Goal: Information Seeking & Learning: Compare options

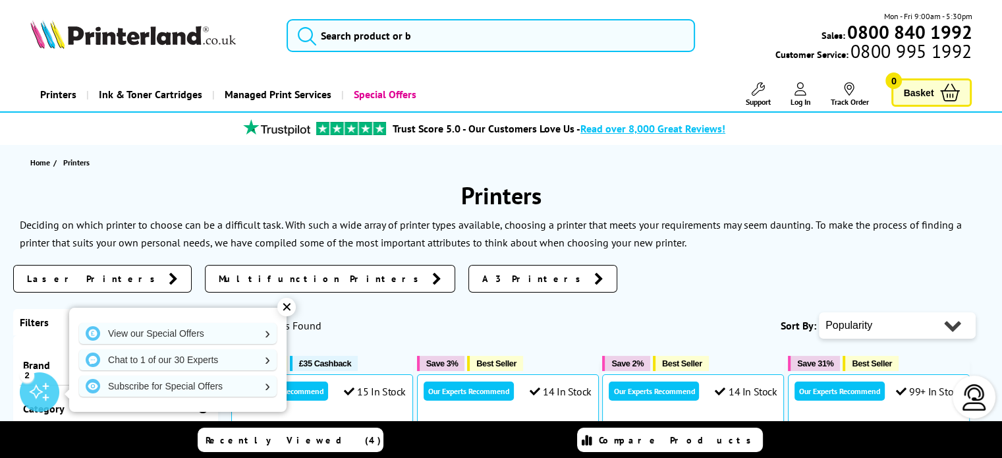
click at [61, 94] on link "Printers" at bounding box center [58, 95] width 56 height 34
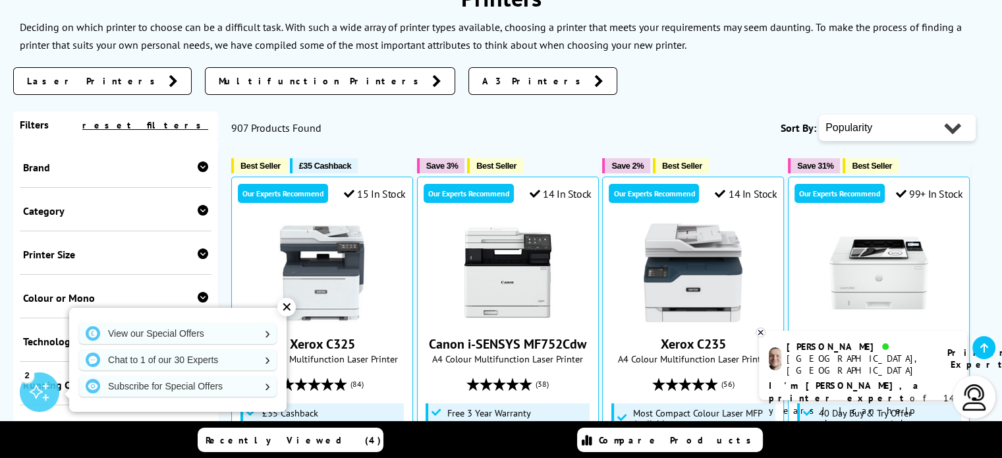
click at [198, 211] on icon at bounding box center [203, 210] width 11 height 11
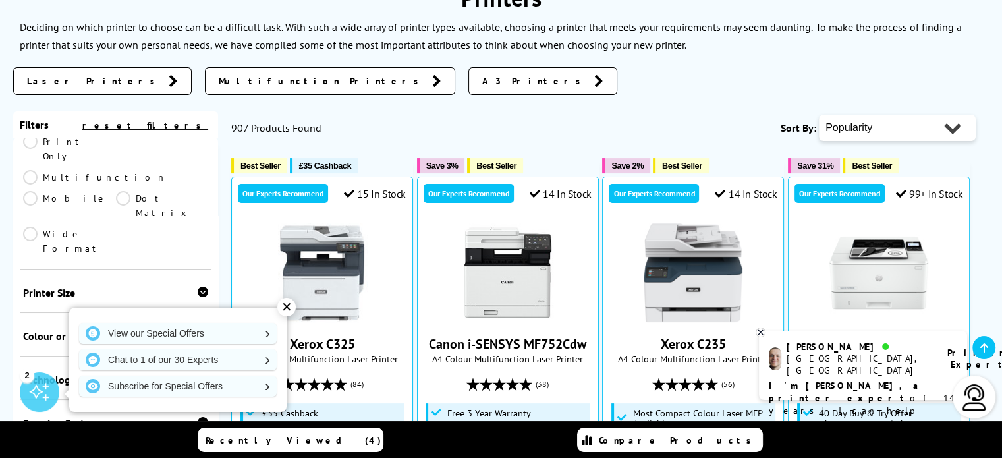
scroll to position [132, 0]
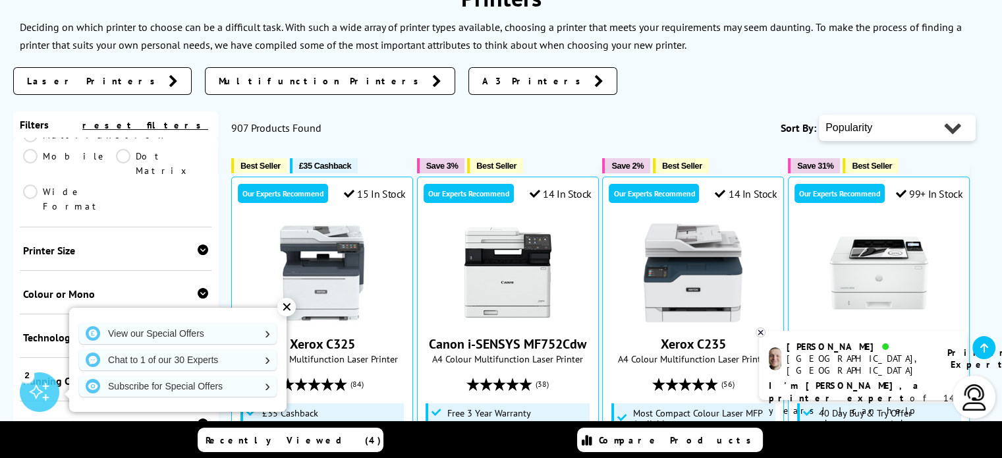
click at [167, 227] on div "Printer Size A2 A3 A4" at bounding box center [116, 248] width 192 height 43
click at [163, 244] on div "Printer Size" at bounding box center [115, 250] width 185 height 13
click at [116, 263] on link "A3" at bounding box center [162, 270] width 93 height 14
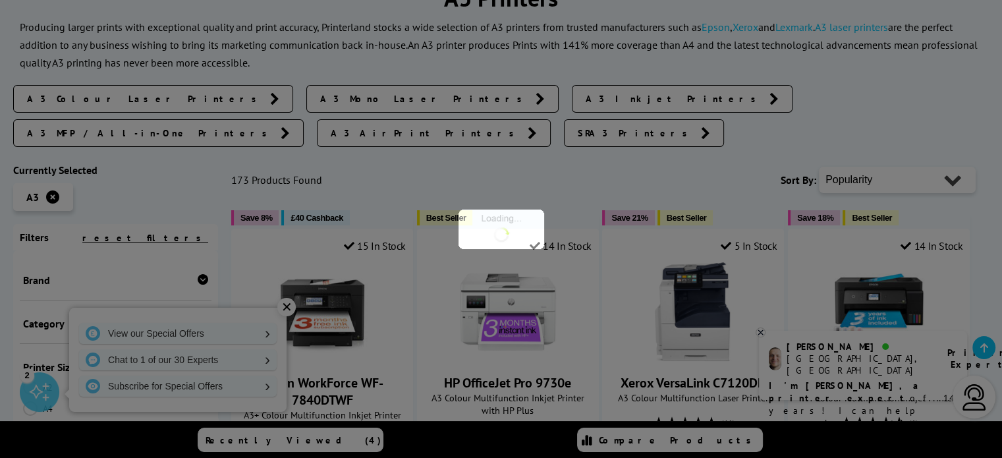
scroll to position [132, 0]
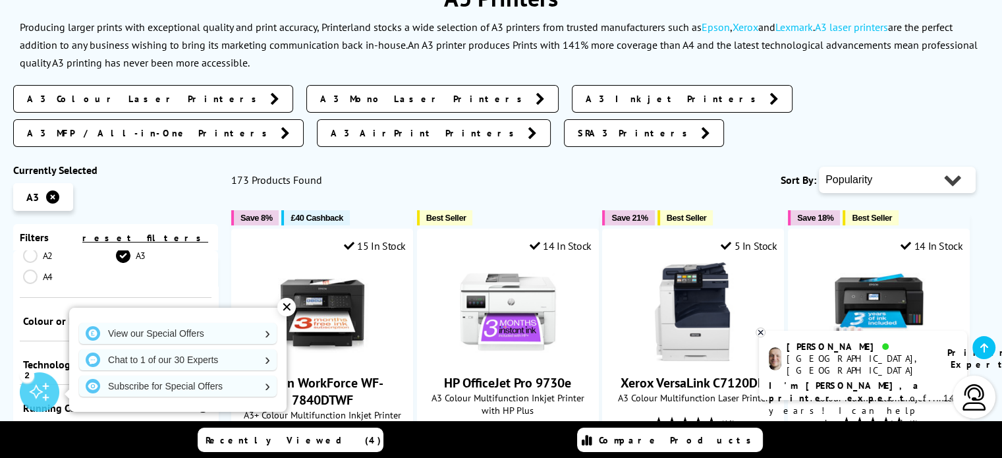
click at [153, 314] on div "Colour or Mono" at bounding box center [115, 320] width 185 height 13
click at [31, 268] on link "Colour" at bounding box center [69, 275] width 93 height 14
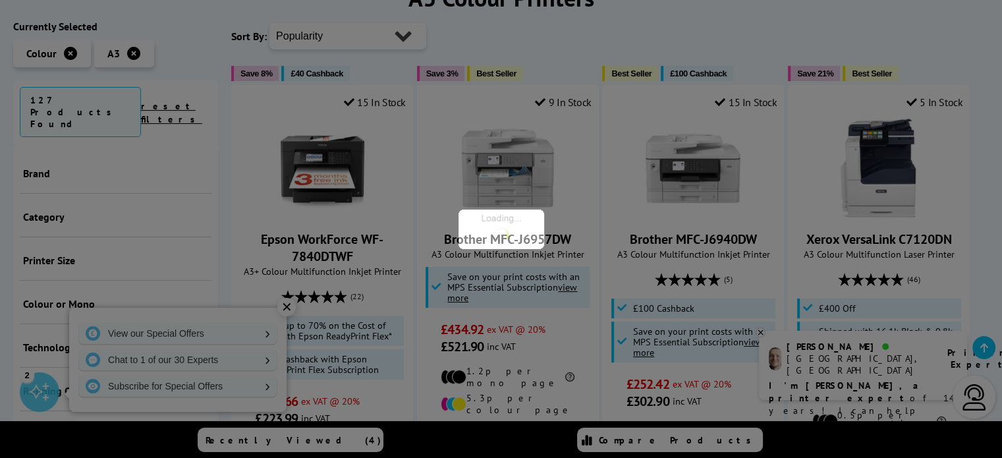
scroll to position [261, 0]
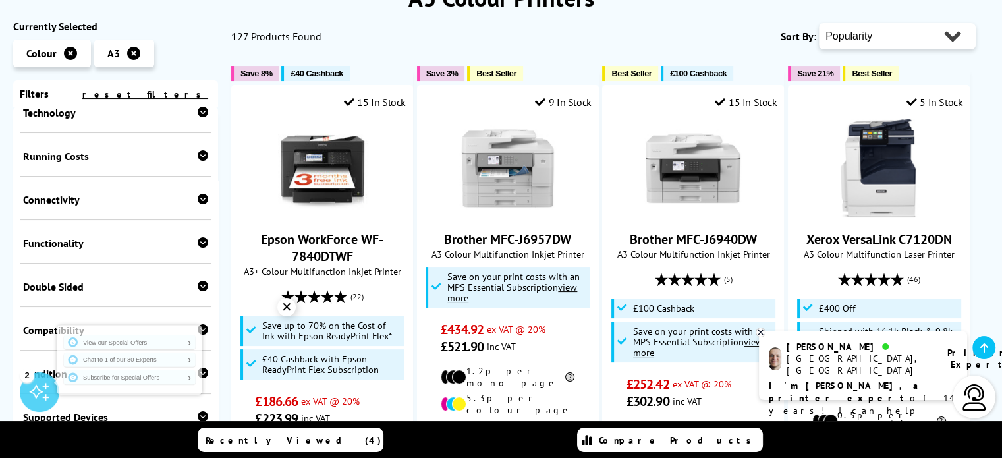
click at [202, 115] on icon at bounding box center [203, 112] width 11 height 11
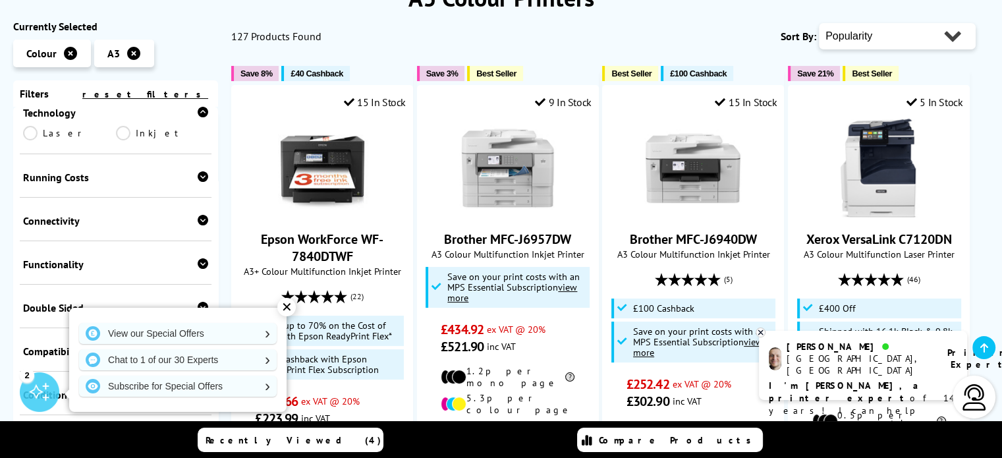
click at [123, 134] on link "Inkjet" at bounding box center [162, 133] width 93 height 14
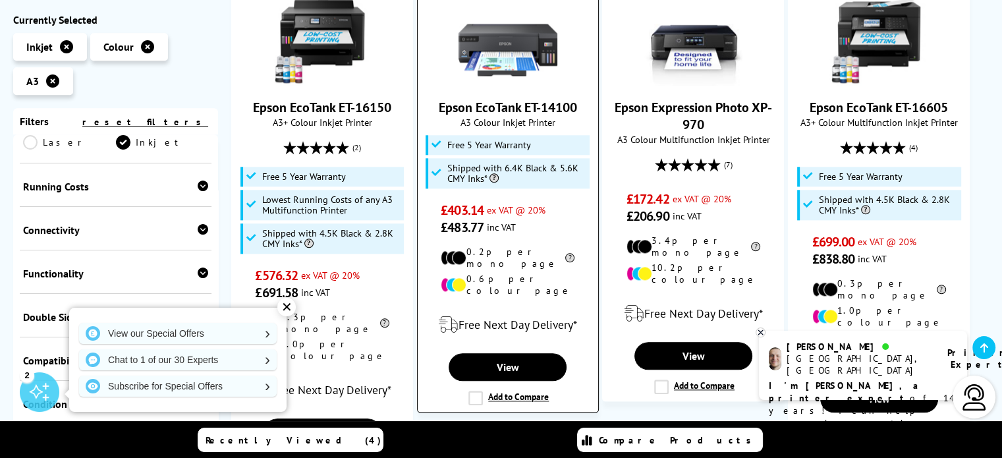
scroll to position [1581, 0]
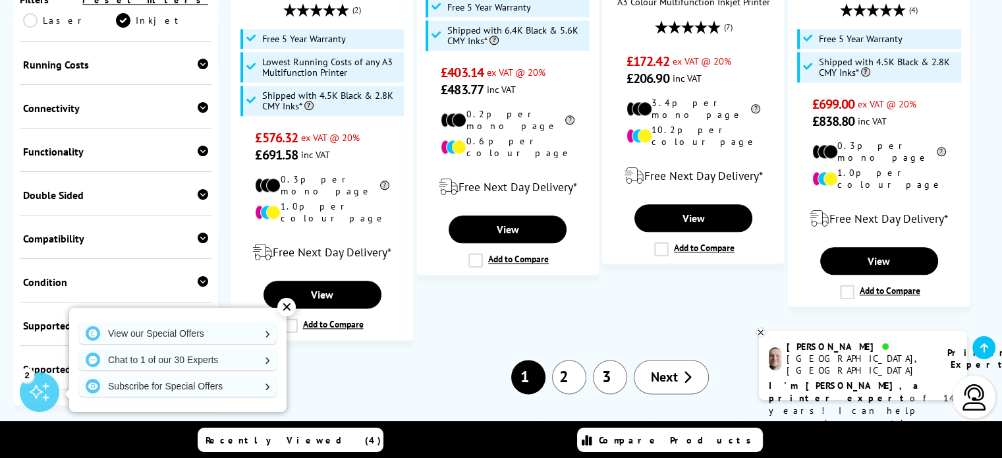
click at [573, 360] on link "2" at bounding box center [569, 377] width 34 height 34
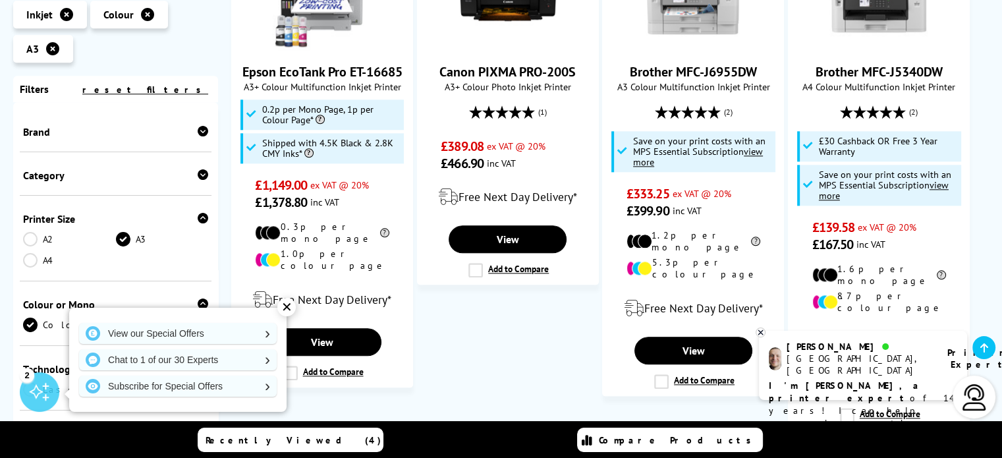
scroll to position [1647, 0]
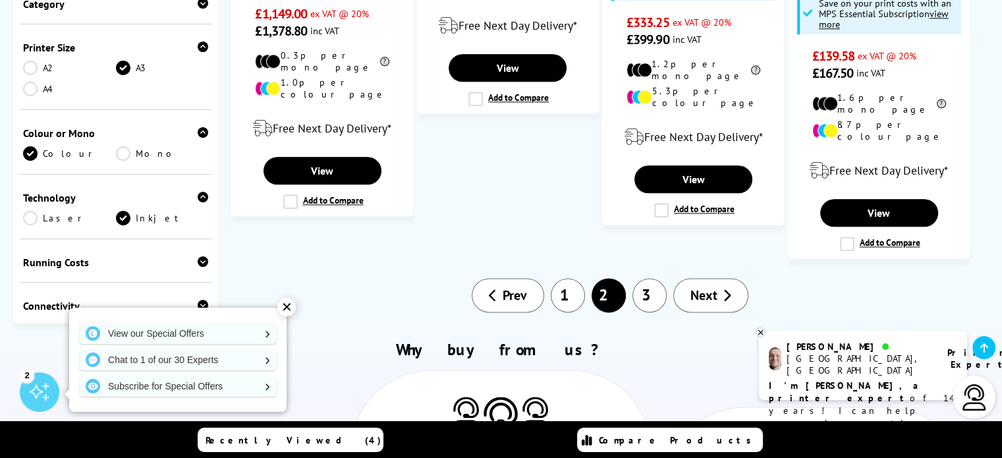
click at [569, 278] on link "1" at bounding box center [568, 295] width 34 height 34
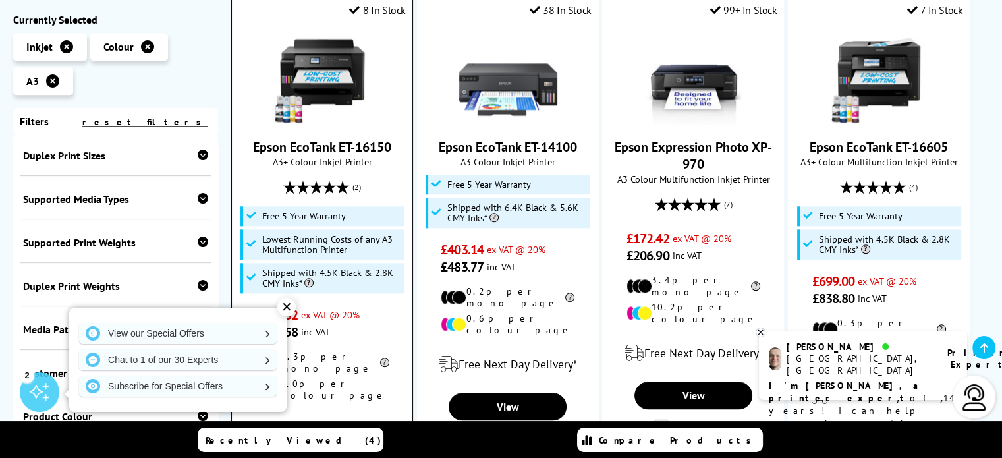
scroll to position [1449, 0]
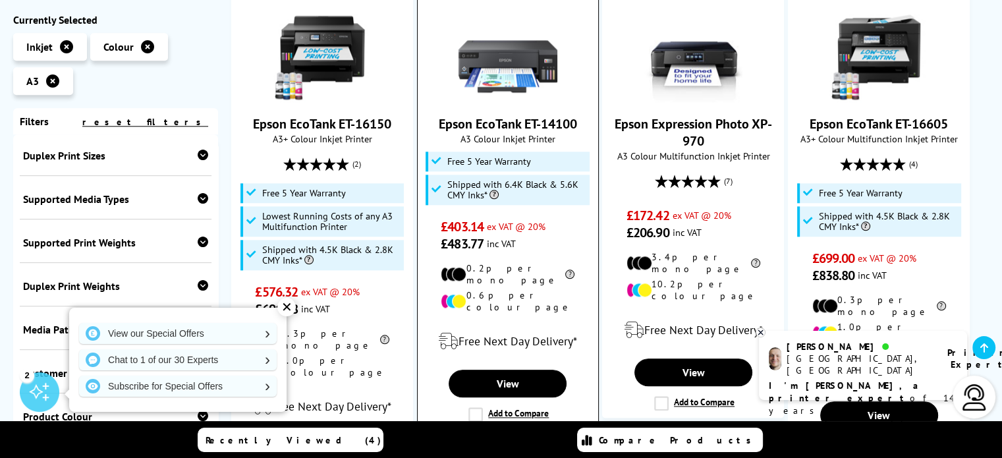
click at [492, 115] on link "Epson EcoTank ET-14100" at bounding box center [508, 123] width 138 height 17
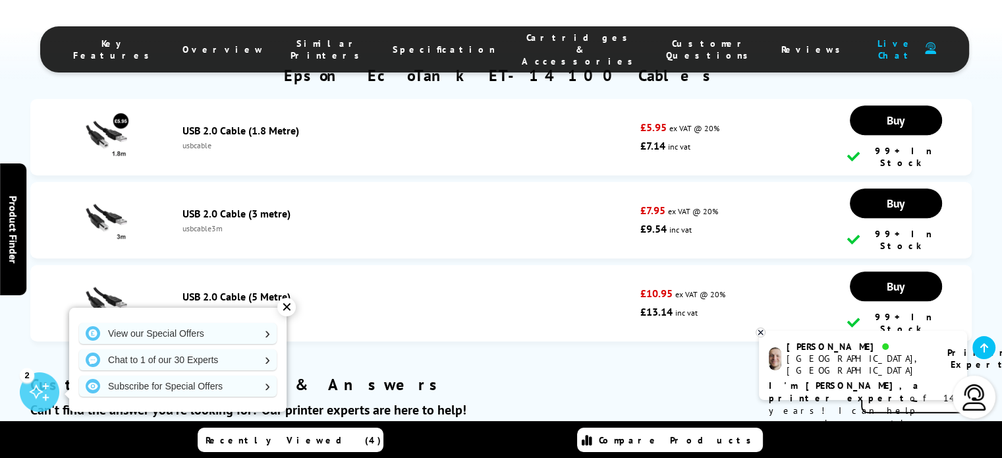
scroll to position [5929, 0]
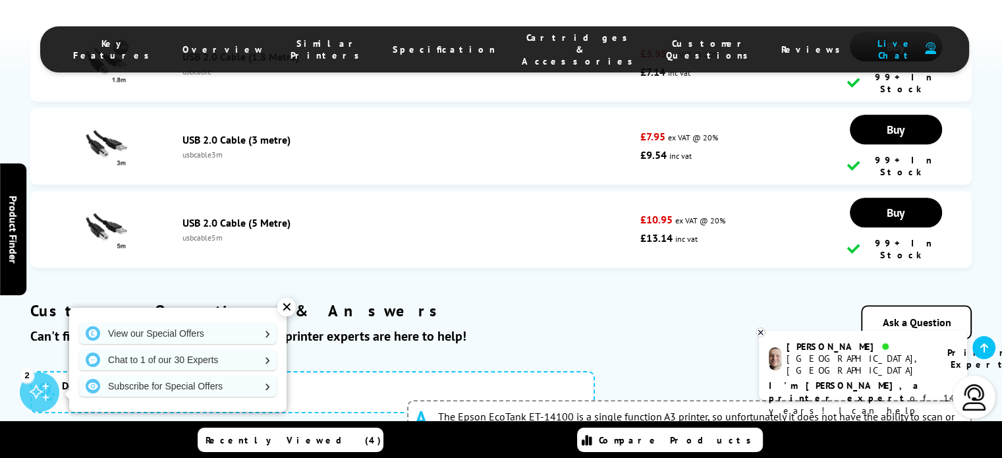
click at [652, 428] on link "Epson EcoTank ET-8550" at bounding box center [672, 434] width 110 height 13
